Goal: Browse casually: Explore the website without a specific task or goal

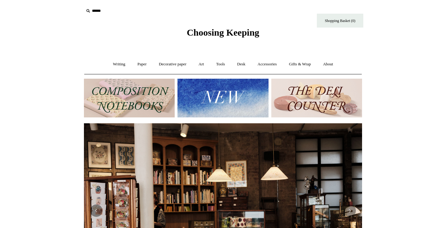
click at [204, 93] on img at bounding box center [222, 98] width 91 height 39
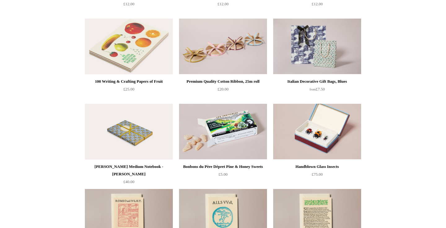
scroll to position [1000, 0]
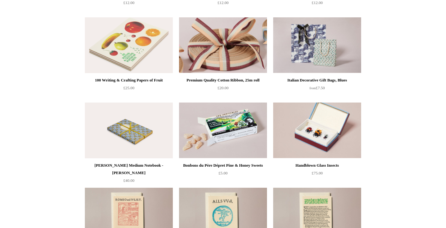
click at [206, 52] on img at bounding box center [223, 45] width 88 height 56
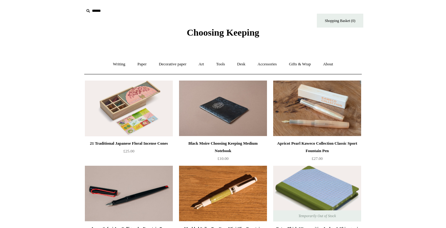
scroll to position [0, 0]
click at [204, 64] on link "Art +" at bounding box center [201, 64] width 16 height 16
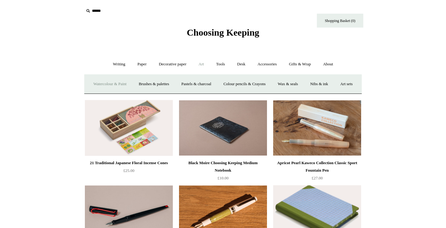
click at [127, 84] on link "Watercolour & Paint" at bounding box center [110, 84] width 44 height 16
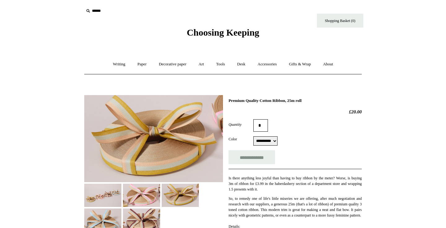
click at [148, 190] on img at bounding box center [141, 195] width 37 height 23
